Goal: Task Accomplishment & Management: Use online tool/utility

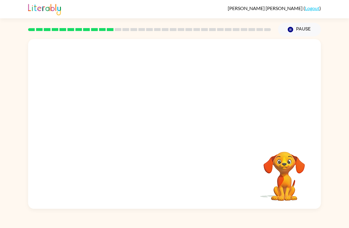
click at [155, 96] on video "Your browser must support playing .mp4 files to use Literably. Please try using…" at bounding box center [174, 89] width 293 height 100
click at [156, 93] on video "Your browser must support playing .mp4 files to use Literably. Please try using…" at bounding box center [174, 89] width 293 height 100
click at [161, 92] on video "Your browser must support playing .mp4 files to use Literably. Please try using…" at bounding box center [174, 89] width 293 height 100
click at [193, 109] on video "Your browser must support playing .mp4 files to use Literably. Please try using…" at bounding box center [174, 89] width 293 height 100
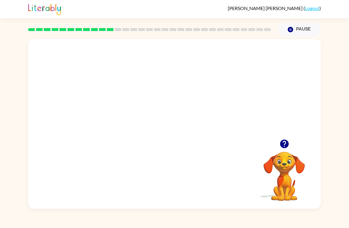
click at [193, 109] on video "Your browser must support playing .mp4 files to use Literably. Please try using…" at bounding box center [174, 89] width 293 height 100
click at [191, 101] on video "Your browser must support playing .mp4 files to use Literably. Please try using…" at bounding box center [174, 89] width 293 height 100
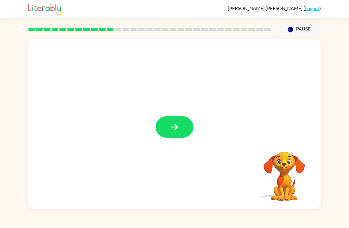
click at [170, 138] on button "button" at bounding box center [175, 127] width 38 height 22
click at [166, 122] on div at bounding box center [174, 89] width 293 height 100
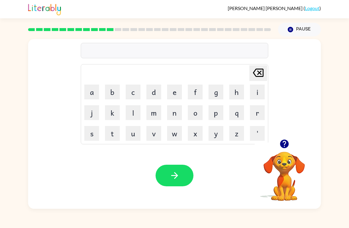
click at [290, 144] on icon "button" at bounding box center [285, 144] width 10 height 10
click at [180, 131] on button "w" at bounding box center [174, 133] width 15 height 15
click at [256, 114] on button "r" at bounding box center [257, 112] width 15 height 15
click at [199, 109] on button "o" at bounding box center [195, 112] width 15 height 15
click at [110, 134] on button "t" at bounding box center [112, 133] width 15 height 15
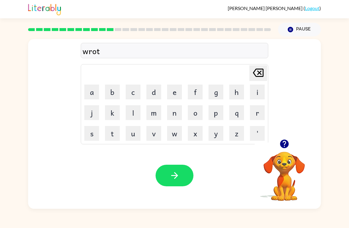
click at [175, 95] on button "e" at bounding box center [174, 92] width 15 height 15
click at [168, 174] on button "button" at bounding box center [175, 176] width 38 height 22
click at [130, 137] on button "u" at bounding box center [133, 133] width 15 height 15
click at [220, 111] on button "p" at bounding box center [216, 112] width 15 height 15
click at [218, 94] on button "g" at bounding box center [216, 92] width 15 height 15
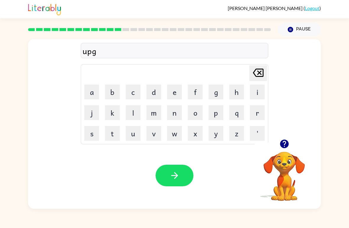
click at [251, 114] on button "r" at bounding box center [257, 112] width 15 height 15
click at [92, 89] on button "a" at bounding box center [91, 92] width 15 height 15
click at [150, 90] on button "d" at bounding box center [154, 92] width 15 height 15
click at [175, 89] on button "e" at bounding box center [174, 92] width 15 height 15
click at [179, 174] on icon "button" at bounding box center [175, 176] width 10 height 10
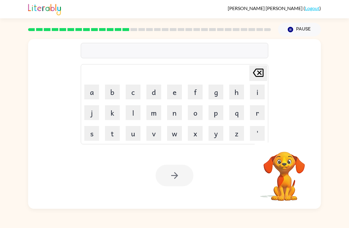
click at [160, 115] on button "m" at bounding box center [154, 112] width 15 height 15
click at [87, 98] on button "a" at bounding box center [91, 92] width 15 height 15
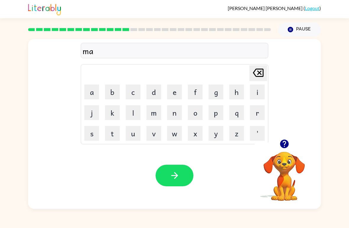
click at [149, 96] on button "d" at bounding box center [154, 92] width 15 height 15
click at [176, 118] on button "n" at bounding box center [174, 112] width 15 height 15
click at [181, 92] on button "e" at bounding box center [174, 92] width 15 height 15
click at [88, 134] on button "s" at bounding box center [91, 133] width 15 height 15
click at [174, 176] on icon "button" at bounding box center [174, 175] width 7 height 7
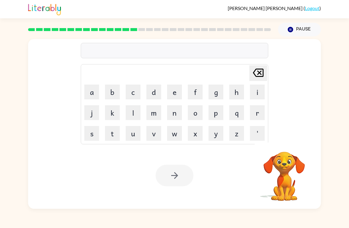
click at [113, 94] on button "b" at bounding box center [112, 92] width 15 height 15
click at [199, 118] on button "o" at bounding box center [195, 112] width 15 height 15
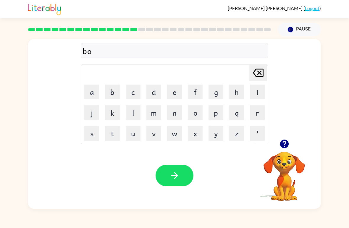
click at [179, 115] on button "n" at bounding box center [174, 112] width 15 height 15
click at [140, 128] on button "u" at bounding box center [133, 133] width 15 height 15
click at [95, 137] on button "s" at bounding box center [91, 133] width 15 height 15
click at [178, 176] on icon "button" at bounding box center [174, 175] width 7 height 7
click at [291, 140] on div at bounding box center [284, 144] width 59 height 15
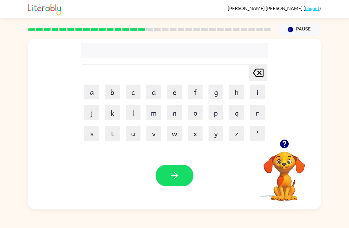
click at [285, 144] on icon "button" at bounding box center [284, 144] width 9 height 9
click at [87, 136] on button "s" at bounding box center [91, 133] width 15 height 15
click at [174, 137] on button "w" at bounding box center [174, 133] width 15 height 15
click at [86, 84] on td "a" at bounding box center [92, 92] width 20 height 20
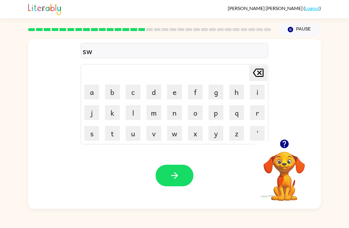
click at [91, 92] on button "a" at bounding box center [91, 92] width 15 height 15
click at [259, 115] on button "r" at bounding box center [257, 112] width 15 height 15
click at [149, 109] on button "m" at bounding box center [154, 112] width 15 height 15
click at [178, 161] on div "Your browser must support playing .mp4 files to use Literably. Please try using…" at bounding box center [174, 175] width 293 height 67
click at [184, 181] on button "button" at bounding box center [175, 176] width 38 height 22
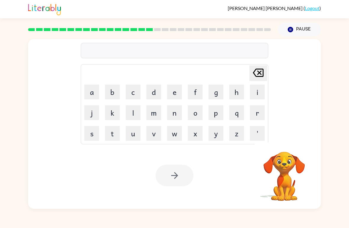
click at [256, 112] on button "r" at bounding box center [257, 112] width 15 height 15
click at [88, 94] on button "a" at bounding box center [91, 92] width 15 height 15
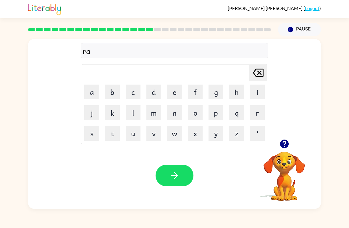
click at [151, 115] on button "m" at bounding box center [154, 112] width 15 height 15
click at [168, 169] on button "button" at bounding box center [175, 176] width 38 height 22
click at [291, 147] on button "button" at bounding box center [284, 144] width 15 height 15
click at [115, 92] on button "b" at bounding box center [112, 92] width 15 height 15
click at [259, 109] on button "r" at bounding box center [257, 112] width 15 height 15
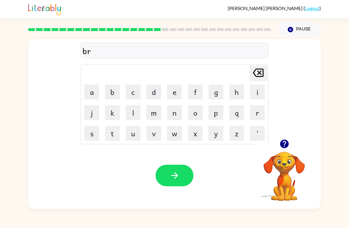
click at [258, 90] on button "i" at bounding box center [257, 92] width 15 height 15
click at [176, 116] on button "n" at bounding box center [174, 112] width 15 height 15
click at [255, 86] on button "i" at bounding box center [257, 92] width 15 height 15
click at [176, 112] on button "n" at bounding box center [174, 112] width 15 height 15
click at [216, 94] on button "g" at bounding box center [216, 92] width 15 height 15
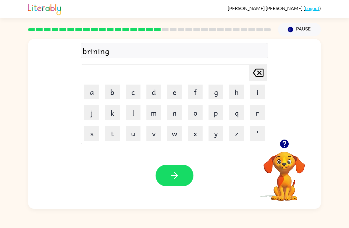
click at [160, 174] on button "button" at bounding box center [175, 176] width 38 height 22
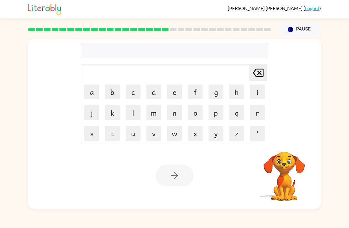
click at [257, 112] on button "r" at bounding box center [257, 112] width 15 height 15
click at [255, 94] on button "i" at bounding box center [257, 92] width 15 height 15
click at [95, 138] on button "s" at bounding box center [91, 133] width 15 height 15
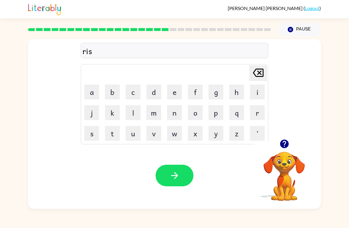
click at [137, 89] on button "c" at bounding box center [133, 92] width 15 height 15
click at [171, 83] on td "e" at bounding box center [175, 92] width 20 height 20
click at [175, 92] on button "e" at bounding box center [174, 92] width 15 height 15
click at [108, 137] on button "t" at bounding box center [112, 133] width 15 height 15
click at [164, 176] on button "button" at bounding box center [175, 176] width 38 height 22
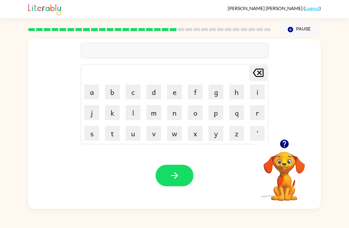
click at [92, 98] on button "a" at bounding box center [91, 92] width 15 height 15
click at [262, 111] on button "r" at bounding box center [257, 112] width 15 height 15
click at [182, 131] on button "w" at bounding box center [174, 133] width 15 height 15
click at [88, 91] on button "a" at bounding box center [91, 92] width 15 height 15
click at [217, 131] on button "y" at bounding box center [216, 133] width 15 height 15
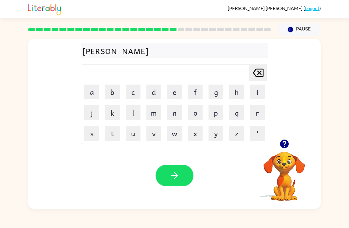
click at [184, 182] on button "button" at bounding box center [175, 176] width 38 height 22
click at [282, 146] on icon "button" at bounding box center [284, 144] width 9 height 9
click at [171, 128] on button "w" at bounding box center [174, 133] width 15 height 15
click at [89, 98] on button "a" at bounding box center [91, 92] width 15 height 15
click at [131, 114] on button "l" at bounding box center [133, 112] width 15 height 15
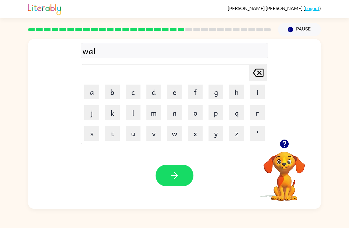
click at [134, 113] on button "l" at bounding box center [133, 112] width 15 height 15
click at [94, 94] on button "a" at bounding box center [91, 92] width 15 height 15
click at [181, 133] on button "w" at bounding box center [174, 133] width 15 height 15
click at [150, 89] on button "d" at bounding box center [154, 92] width 15 height 15
click at [171, 180] on icon "button" at bounding box center [175, 176] width 10 height 10
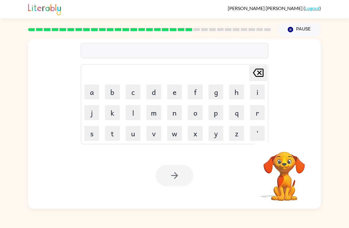
click at [91, 134] on button "s" at bounding box center [91, 133] width 15 height 15
click at [168, 89] on button "e" at bounding box center [174, 92] width 15 height 15
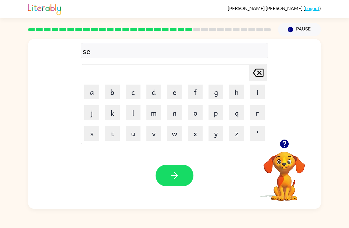
click at [181, 117] on button "n" at bounding box center [174, 112] width 15 height 15
click at [107, 132] on button "t" at bounding box center [112, 133] width 15 height 15
click at [251, 93] on button "i" at bounding box center [257, 92] width 15 height 15
click at [218, 116] on button "p" at bounding box center [216, 112] width 15 height 15
click at [261, 89] on button "i" at bounding box center [257, 92] width 15 height 15
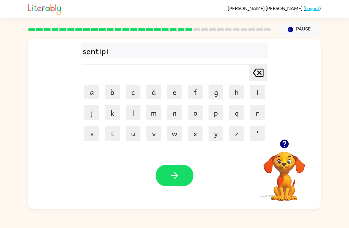
click at [154, 93] on button "d" at bounding box center [154, 92] width 15 height 15
click at [172, 173] on icon "button" at bounding box center [175, 176] width 10 height 10
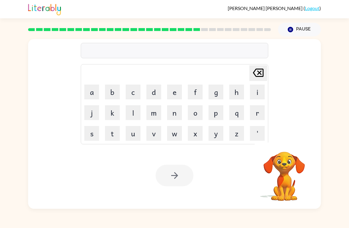
click at [85, 139] on button "s" at bounding box center [91, 133] width 15 height 15
click at [128, 133] on button "u" at bounding box center [133, 133] width 15 height 15
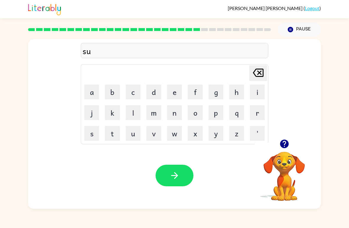
click at [87, 134] on button "s" at bounding box center [91, 133] width 15 height 15
click at [110, 135] on button "t" at bounding box center [112, 133] width 15 height 15
click at [91, 94] on button "a" at bounding box center [91, 92] width 15 height 15
click at [256, 92] on button "i" at bounding box center [257, 92] width 15 height 15
click at [185, 107] on table "[PERSON_NAME] last character input a b c d e f g h i j k l m n o p q r s t u v …" at bounding box center [174, 105] width 187 height 80
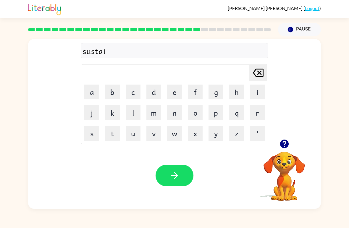
click at [185, 106] on table "[PERSON_NAME] last character input a b c d e f g h i j k l m n o p q r s t u v …" at bounding box center [174, 105] width 187 height 80
click at [176, 116] on button "n" at bounding box center [174, 112] width 15 height 15
click at [171, 168] on button "button" at bounding box center [175, 176] width 38 height 22
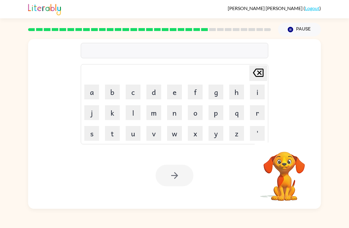
click at [198, 89] on button "f" at bounding box center [195, 92] width 15 height 15
click at [86, 88] on button "a" at bounding box center [91, 92] width 15 height 15
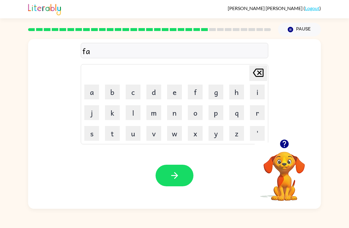
click at [179, 133] on button "w" at bounding box center [174, 133] width 15 height 15
click at [87, 94] on button "a" at bounding box center [91, 92] width 15 height 15
click at [258, 113] on button "r" at bounding box center [257, 112] width 15 height 15
click at [150, 92] on button "d" at bounding box center [154, 92] width 15 height 15
click at [167, 171] on button "button" at bounding box center [175, 176] width 38 height 22
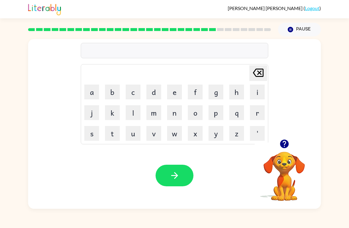
click at [288, 138] on button "button" at bounding box center [284, 144] width 15 height 15
click at [261, 110] on button "r" at bounding box center [257, 112] width 15 height 15
click at [171, 90] on button "e" at bounding box center [174, 92] width 15 height 15
click at [129, 109] on button "l" at bounding box center [133, 112] width 15 height 15
click at [170, 94] on button "e" at bounding box center [174, 92] width 15 height 15
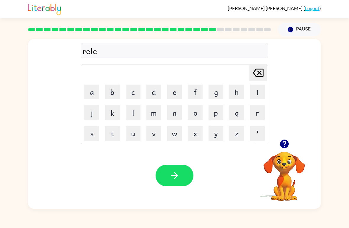
click at [111, 136] on button "t" at bounding box center [112, 133] width 15 height 15
click at [172, 96] on button "e" at bounding box center [174, 92] width 15 height 15
click at [150, 94] on button "d" at bounding box center [154, 92] width 15 height 15
click at [162, 171] on button "button" at bounding box center [175, 176] width 38 height 22
click at [287, 140] on icon "button" at bounding box center [285, 144] width 10 height 10
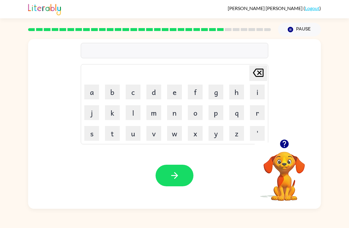
click at [218, 91] on button "g" at bounding box center [216, 92] width 15 height 15
click at [197, 119] on button "o" at bounding box center [195, 112] width 15 height 15
click at [114, 89] on button "b" at bounding box center [112, 92] width 15 height 15
click at [134, 113] on button "l" at bounding box center [133, 112] width 15 height 15
click at [251, 95] on button "i" at bounding box center [257, 92] width 15 height 15
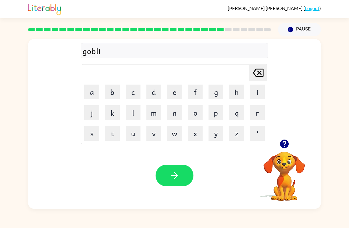
click at [175, 108] on button "n" at bounding box center [174, 112] width 15 height 15
click at [174, 166] on button "button" at bounding box center [175, 176] width 38 height 22
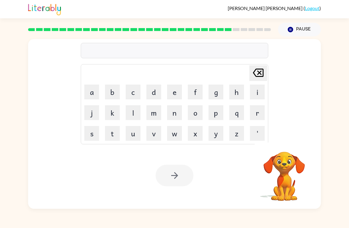
click at [131, 108] on button "l" at bounding box center [133, 112] width 15 height 15
click at [136, 129] on button "u" at bounding box center [133, 133] width 15 height 15
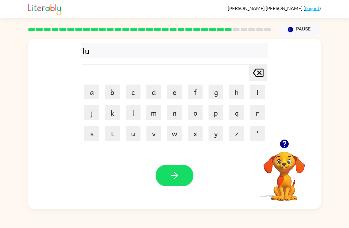
click at [153, 117] on button "m" at bounding box center [154, 112] width 15 height 15
click at [111, 93] on button "b" at bounding box center [112, 92] width 15 height 15
click at [176, 87] on button "e" at bounding box center [174, 92] width 15 height 15
click at [300, 153] on video "Your browser must support playing .mp4 files to use Literably. Please try using…" at bounding box center [284, 172] width 59 height 59
click at [287, 146] on icon "button" at bounding box center [284, 144] width 9 height 9
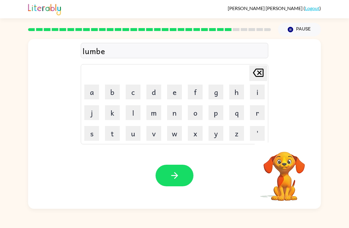
click at [262, 115] on button "r" at bounding box center [257, 112] width 15 height 15
click at [132, 93] on button "c" at bounding box center [133, 92] width 15 height 15
click at [236, 98] on button "h" at bounding box center [237, 92] width 15 height 15
click at [179, 89] on button "e" at bounding box center [174, 92] width 15 height 15
click at [189, 182] on button "button" at bounding box center [175, 176] width 38 height 22
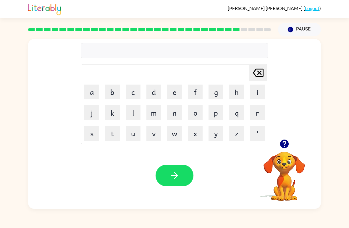
click at [217, 116] on button "p" at bounding box center [216, 112] width 15 height 15
click at [168, 91] on button "e" at bounding box center [174, 92] width 15 height 15
click at [94, 91] on button "a" at bounding box center [91, 92] width 15 height 15
click at [259, 115] on button "r" at bounding box center [257, 112] width 15 height 15
click at [89, 135] on button "s" at bounding box center [91, 133] width 15 height 15
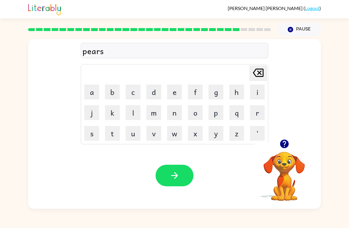
click at [172, 93] on button "e" at bounding box center [174, 92] width 15 height 15
click at [176, 173] on icon "button" at bounding box center [175, 176] width 10 height 10
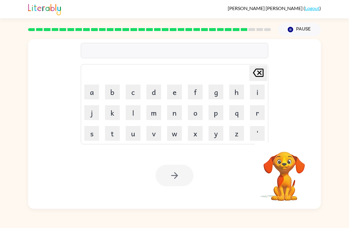
click at [200, 97] on button "f" at bounding box center [195, 92] width 15 height 15
click at [256, 98] on button "i" at bounding box center [257, 92] width 15 height 15
click at [178, 117] on button "n" at bounding box center [174, 112] width 15 height 15
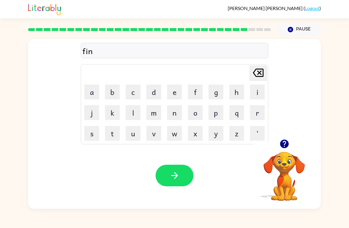
click at [190, 171] on button "button" at bounding box center [175, 176] width 38 height 22
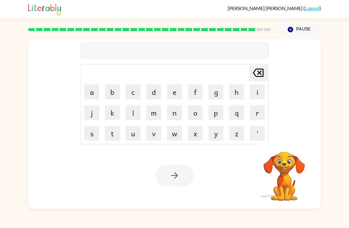
click at [92, 136] on button "s" at bounding box center [91, 133] width 15 height 15
click at [260, 94] on button "i" at bounding box center [257, 92] width 15 height 15
click at [138, 109] on button "l" at bounding box center [133, 112] width 15 height 15
click at [164, 127] on table "[PERSON_NAME] last character input a b c d e f g h i j k l m n o p q r s t u v …" at bounding box center [174, 105] width 187 height 80
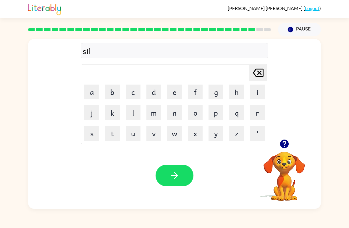
click at [153, 134] on button "v" at bounding box center [154, 133] width 15 height 15
click at [168, 90] on button "e" at bounding box center [174, 92] width 15 height 15
click at [254, 109] on button "r" at bounding box center [257, 112] width 15 height 15
click at [167, 131] on button "w" at bounding box center [174, 133] width 15 height 15
click at [171, 97] on button "e" at bounding box center [174, 92] width 15 height 15
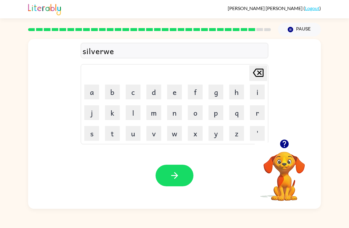
click at [244, 108] on button "q" at bounding box center [237, 112] width 15 height 15
click at [250, 109] on button "r" at bounding box center [257, 112] width 15 height 15
click at [174, 97] on button "e" at bounding box center [174, 92] width 15 height 15
click at [166, 175] on button "button" at bounding box center [175, 176] width 38 height 22
click at [137, 130] on button "u" at bounding box center [133, 133] width 15 height 15
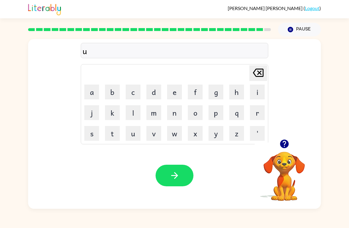
click at [175, 112] on button "n" at bounding box center [174, 112] width 15 height 15
click at [86, 89] on button "a" at bounding box center [91, 92] width 15 height 15
click at [194, 88] on button "f" at bounding box center [195, 92] width 15 height 15
click at [80, 94] on div "unaf Delete Delete last character input a b c d e f g h i j k l m n o p q r s t…" at bounding box center [174, 89] width 293 height 100
click at [92, 91] on button "a" at bounding box center [91, 92] width 15 height 15
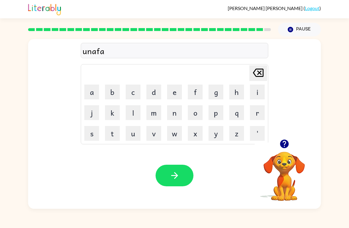
click at [257, 91] on button "i" at bounding box center [257, 92] width 15 height 15
click at [261, 113] on button "r" at bounding box center [257, 112] width 15 height 15
click at [179, 179] on icon "button" at bounding box center [175, 176] width 10 height 10
